Goal: Task Accomplishment & Management: Contribute content

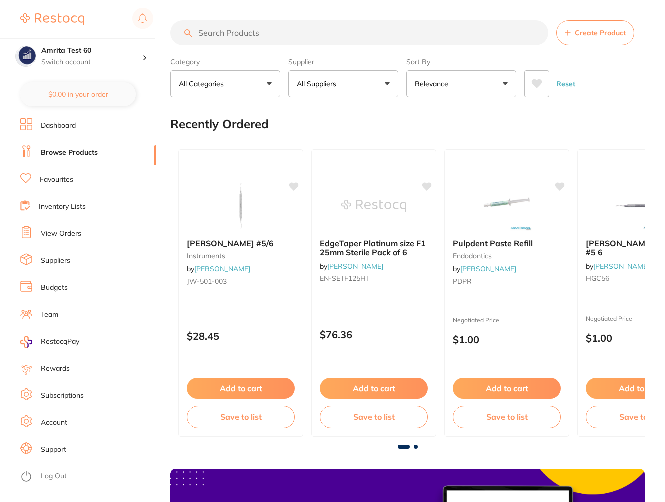
click at [238, 40] on input "search" at bounding box center [359, 32] width 378 height 25
click at [247, 32] on input "search" at bounding box center [359, 32] width 378 height 25
paste input "testau4"
type input "testau4"
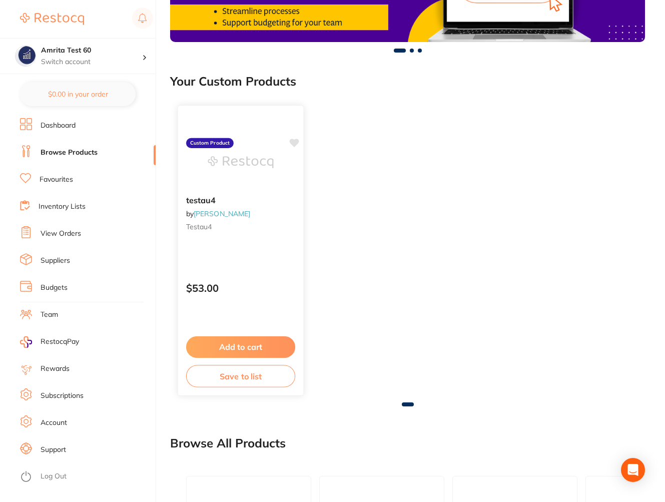
click at [293, 231] on div "testau4 by Adam Dental testau4 Custom Product $53.00 Add to cart Save to list" at bounding box center [241, 250] width 127 height 291
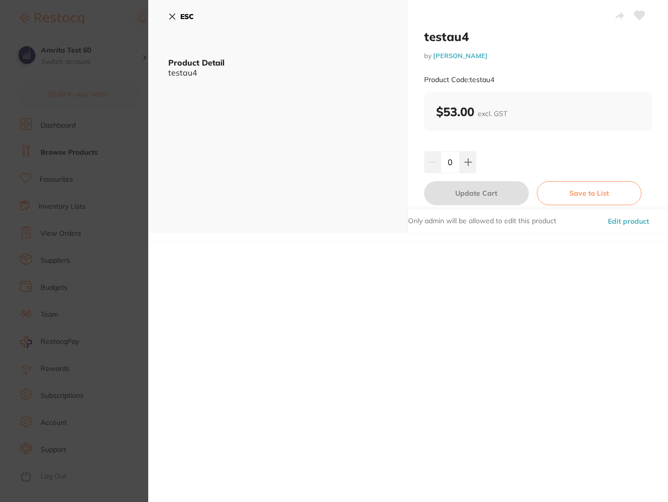
click at [625, 216] on button "Edit product" at bounding box center [628, 221] width 47 height 24
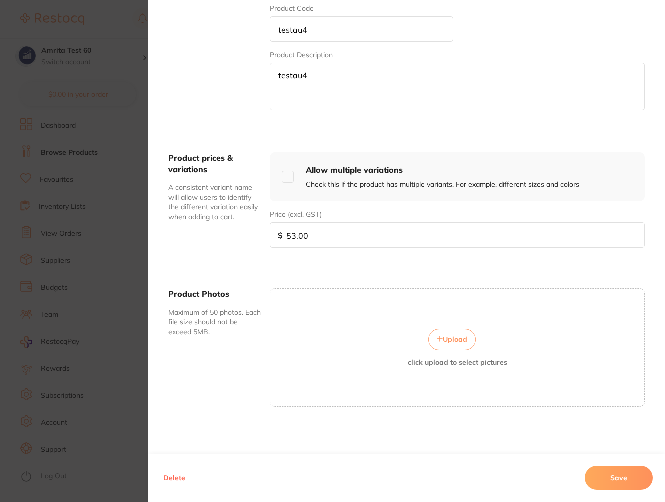
scroll to position [754, 0]
click at [179, 477] on button "Delete" at bounding box center [174, 478] width 28 height 24
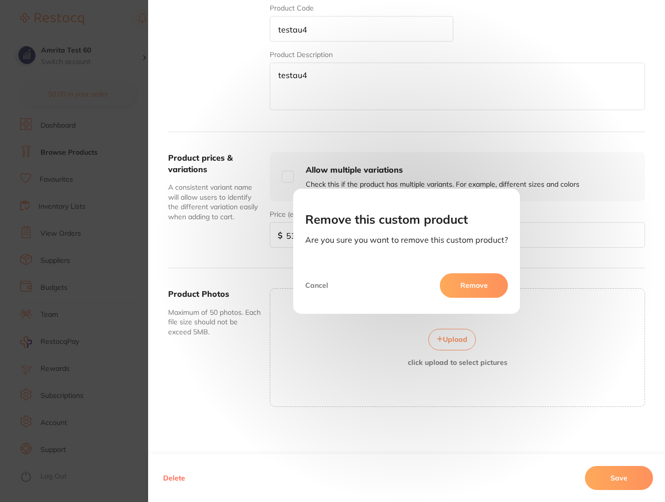
click at [459, 288] on button "Remove" at bounding box center [474, 285] width 68 height 24
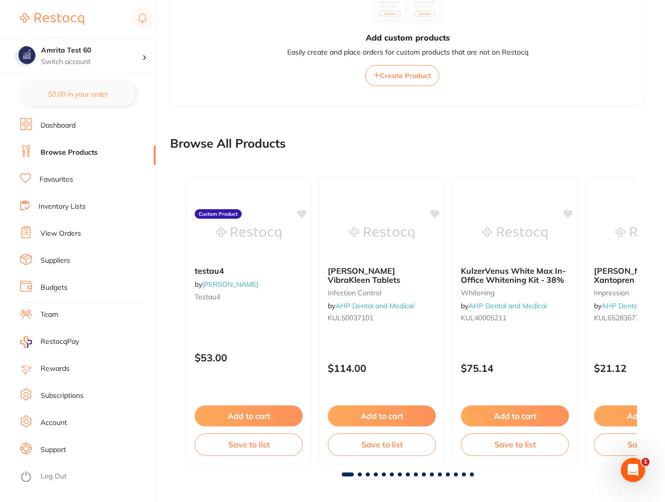
scroll to position [690, 0]
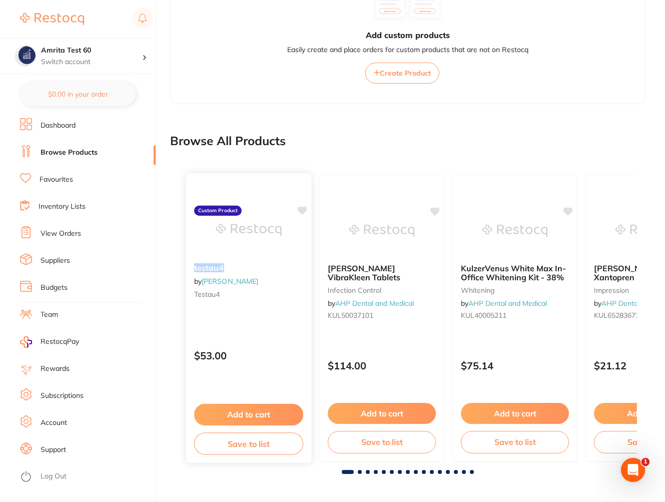
drag, startPoint x: 228, startPoint y: 269, endPoint x: 187, endPoint y: 267, distance: 41.6
click at [187, 267] on div "testau4 by Adam Dental testau4" at bounding box center [248, 282] width 125 height 55
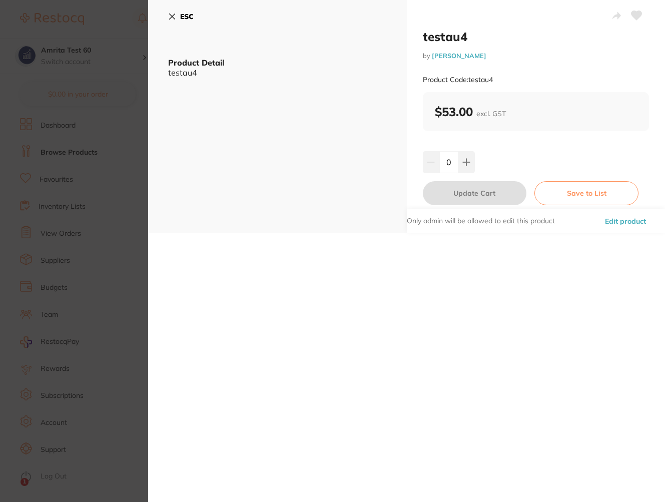
click at [170, 15] on icon at bounding box center [172, 17] width 8 height 8
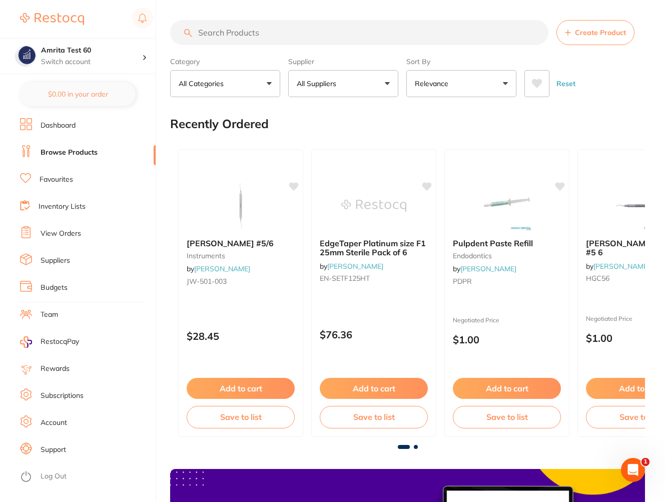
scroll to position [690, 0]
click at [282, 32] on input "search" at bounding box center [360, 32] width 381 height 25
paste input "testau4"
type input "testau4"
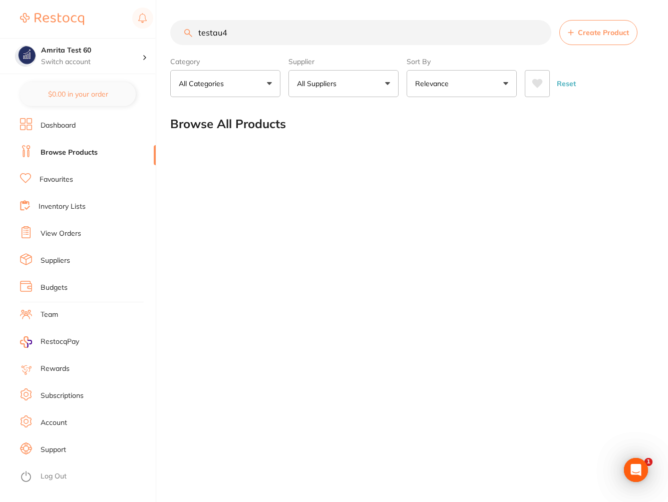
drag, startPoint x: 261, startPoint y: 29, endPoint x: 198, endPoint y: 26, distance: 63.6
click at [198, 26] on input "testau4" at bounding box center [360, 32] width 381 height 25
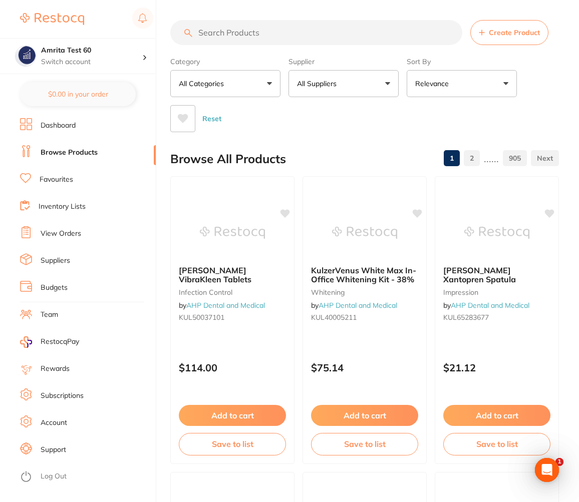
click at [78, 145] on li "Browse Products" at bounding box center [88, 152] width 136 height 15
click at [78, 152] on link "Browse Products" at bounding box center [69, 153] width 57 height 10
click at [490, 38] on button "Create Product" at bounding box center [509, 32] width 78 height 25
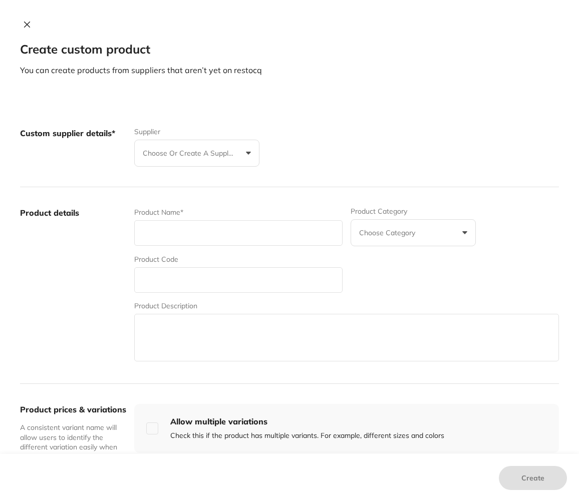
click at [186, 167] on div "Custom supplier details* Supplier Choose or create a supplier Create custom sup…" at bounding box center [289, 148] width 539 height 80
click at [189, 156] on p "Choose or create a supplier" at bounding box center [190, 153] width 95 height 10
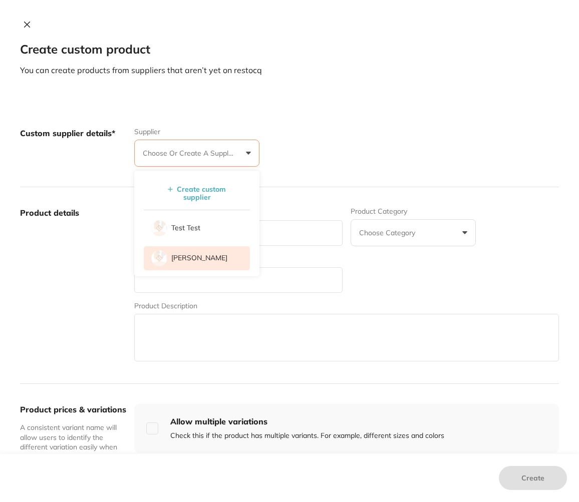
click at [196, 257] on p "[PERSON_NAME]" at bounding box center [199, 258] width 56 height 10
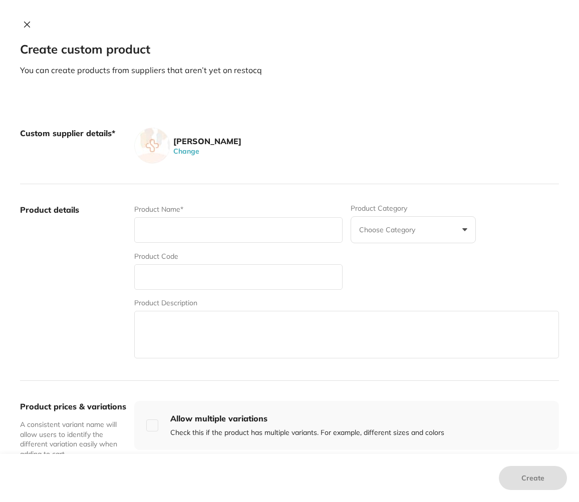
click at [221, 223] on input "text" at bounding box center [238, 230] width 208 height 26
type input "testau5"
click at [210, 273] on input "text" at bounding box center [238, 277] width 208 height 26
paste input "testau5"
type input "testau5"
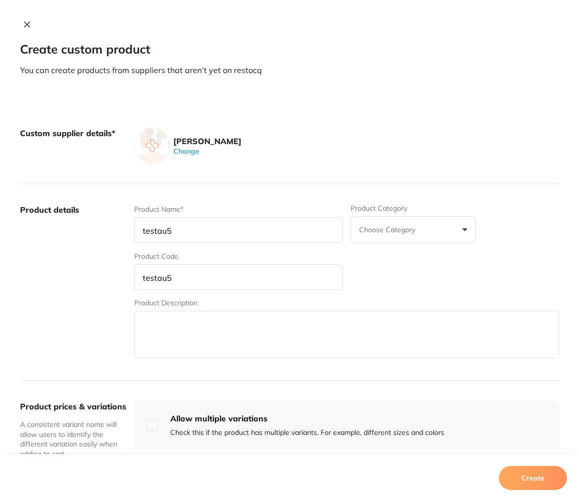
click at [149, 330] on textarea at bounding box center [346, 335] width 424 height 48
paste textarea "testau5"
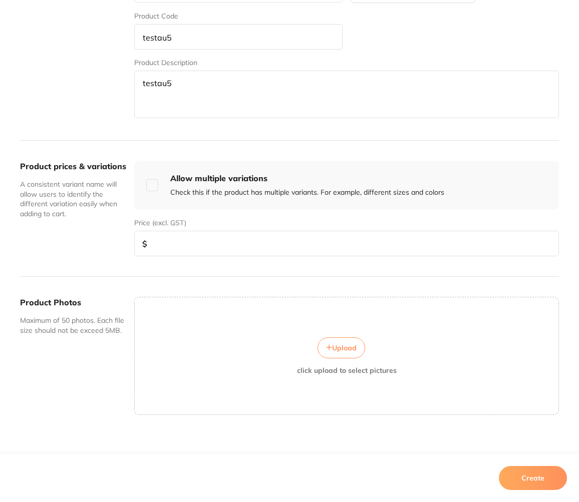
type textarea "testau5"
click at [221, 252] on input "number" at bounding box center [346, 244] width 424 height 26
type input "23"
click at [545, 476] on button "Create" at bounding box center [532, 478] width 68 height 24
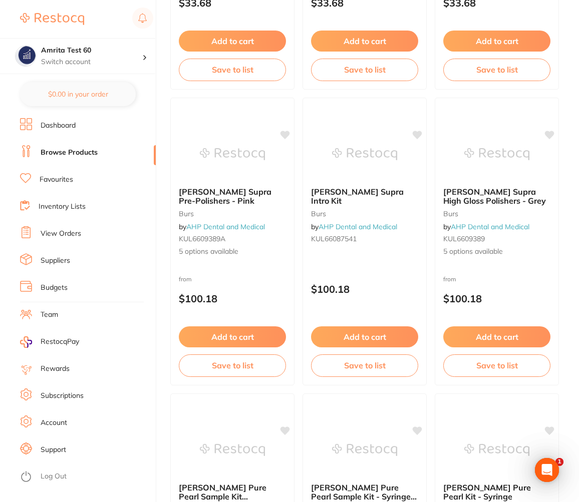
scroll to position [1561, 0]
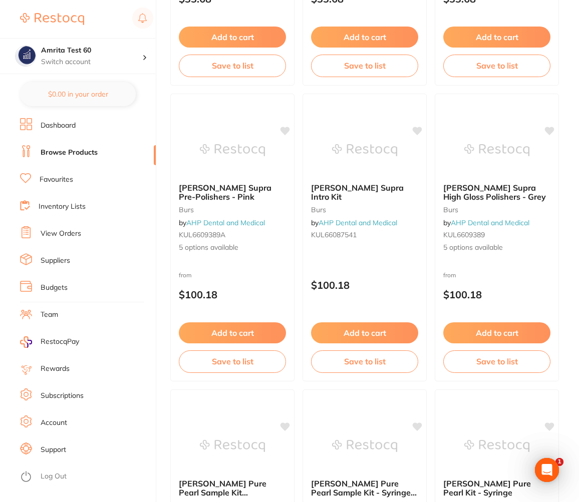
click at [77, 155] on link "Browse Products" at bounding box center [69, 153] width 57 height 10
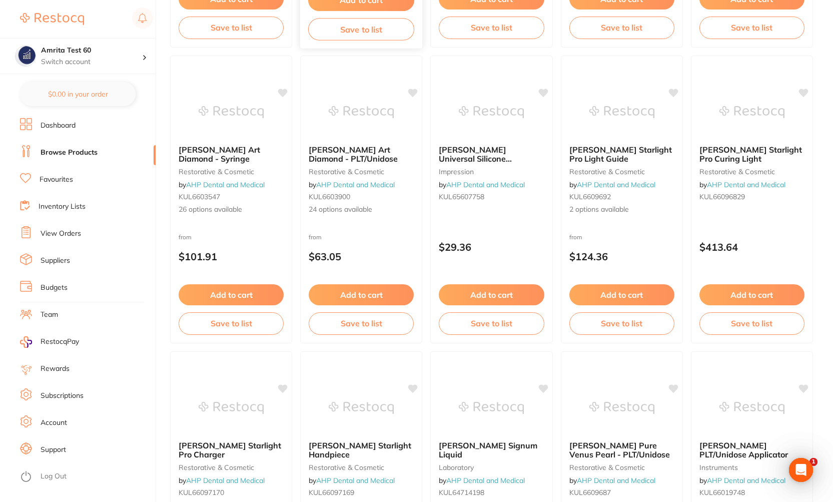
scroll to position [1976, 0]
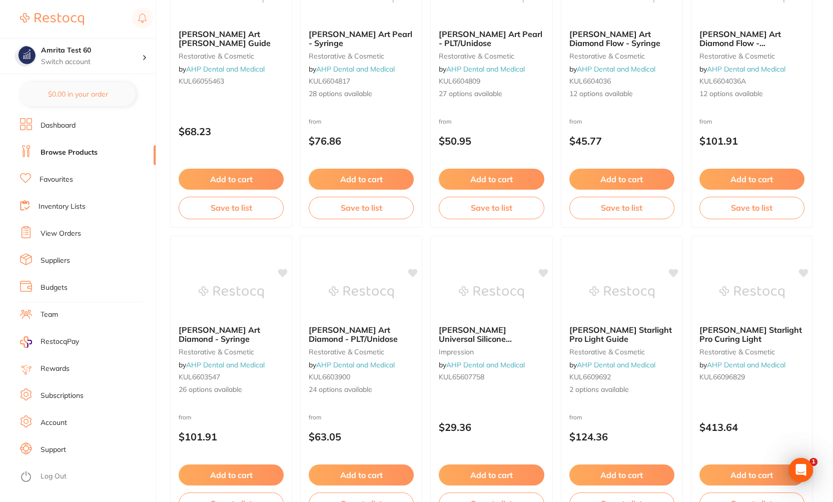
click at [99, 155] on li "Browse Products" at bounding box center [88, 152] width 136 height 15
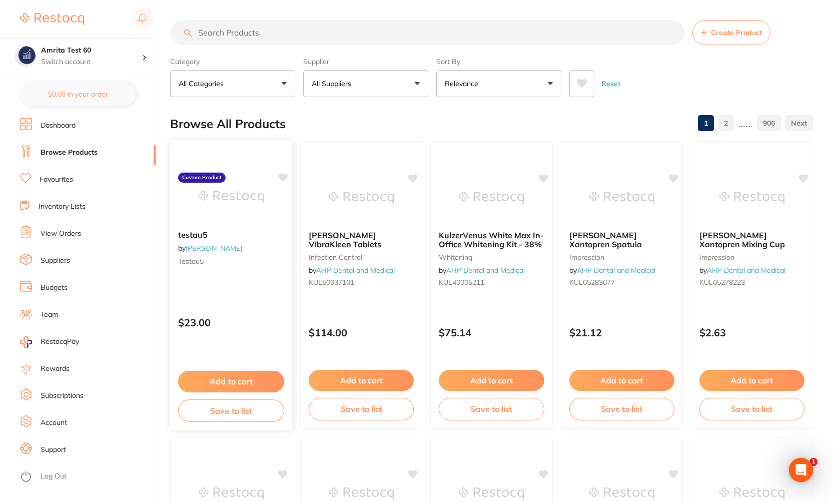
click at [209, 225] on div "testau5 by [PERSON_NAME] testau5" at bounding box center [231, 249] width 123 height 55
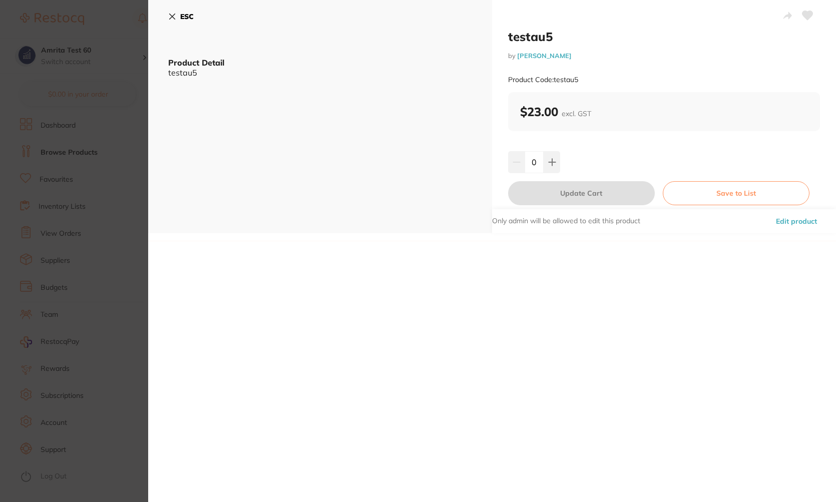
click at [667, 219] on button "Edit product" at bounding box center [796, 221] width 47 height 24
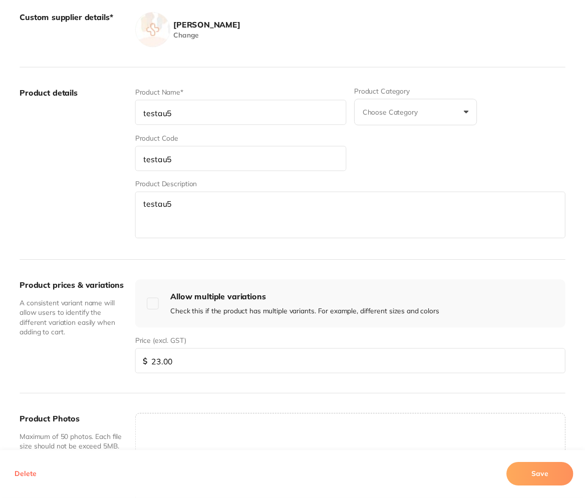
scroll to position [229, 0]
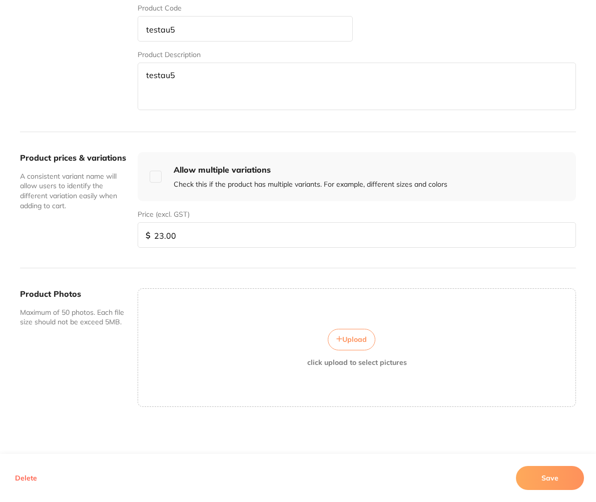
click at [22, 474] on button "Delete" at bounding box center [26, 478] width 28 height 24
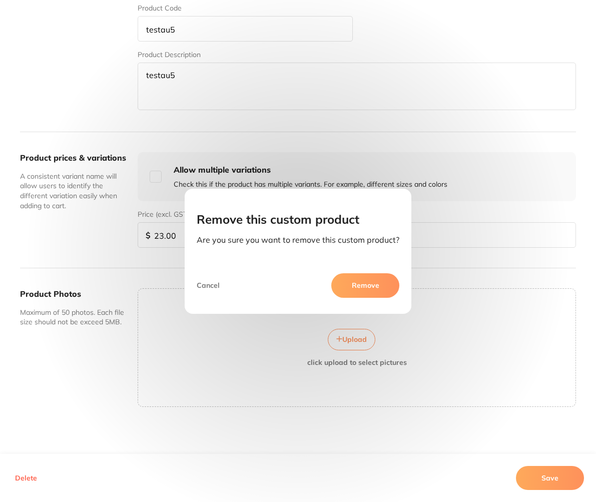
click at [343, 287] on button "Remove" at bounding box center [365, 285] width 68 height 24
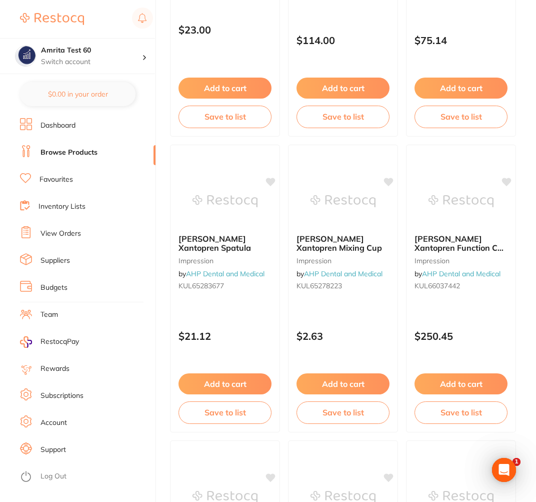
scroll to position [0, 0]
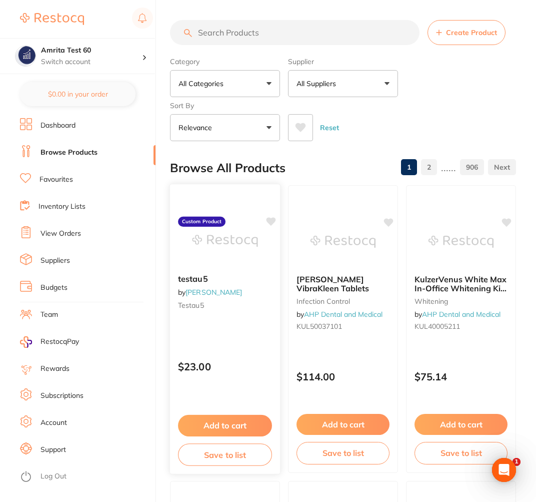
click at [222, 268] on div "testau5 by [PERSON_NAME] testau5" at bounding box center [225, 293] width 110 height 55
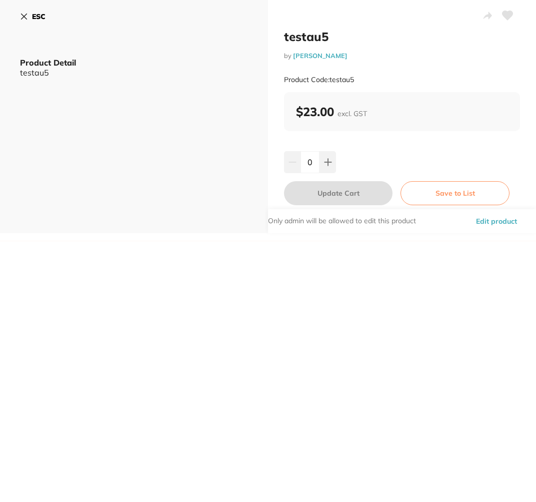
click at [480, 223] on button "Edit product" at bounding box center [496, 221] width 47 height 24
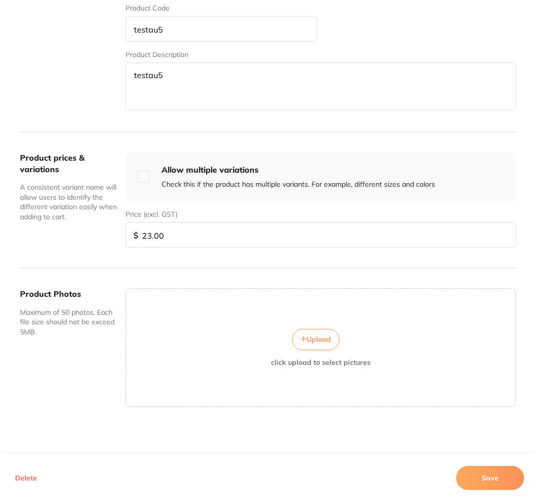
click at [24, 478] on button "Delete" at bounding box center [26, 478] width 28 height 24
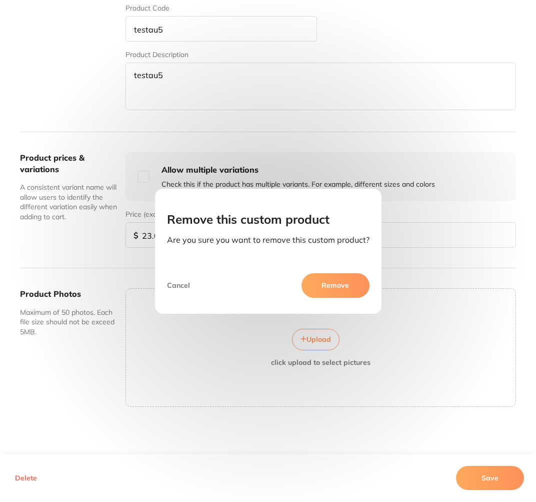
click at [336, 288] on button "Remove" at bounding box center [336, 285] width 68 height 24
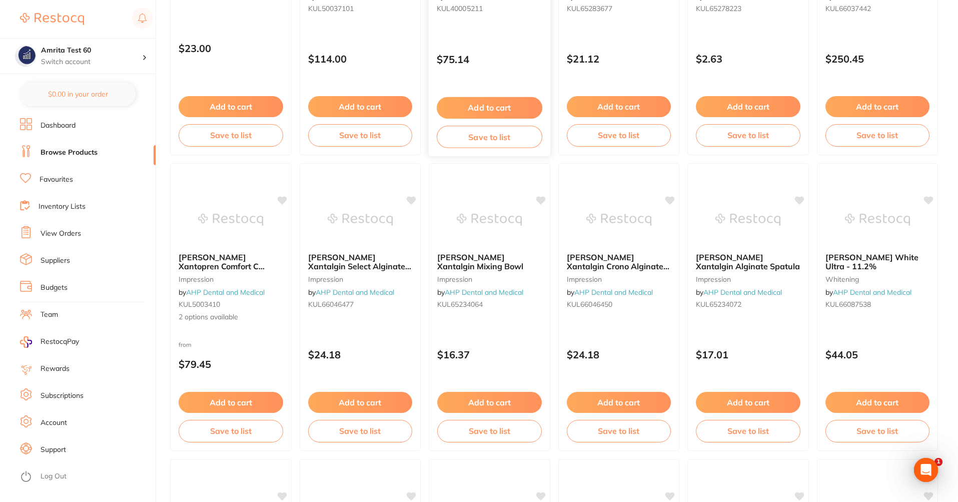
scroll to position [362, 0]
